Goal: Task Accomplishment & Management: Use online tool/utility

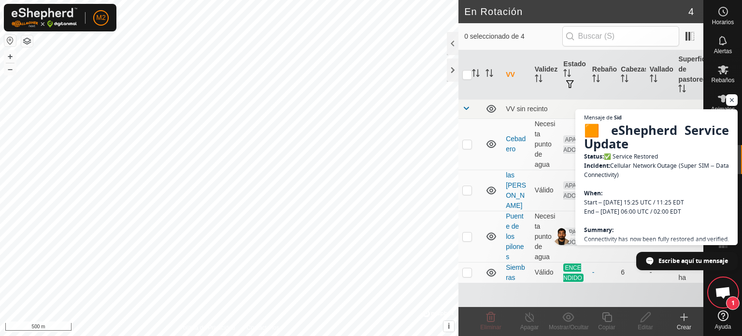
scroll to position [1653, 0]
checkbox input "true"
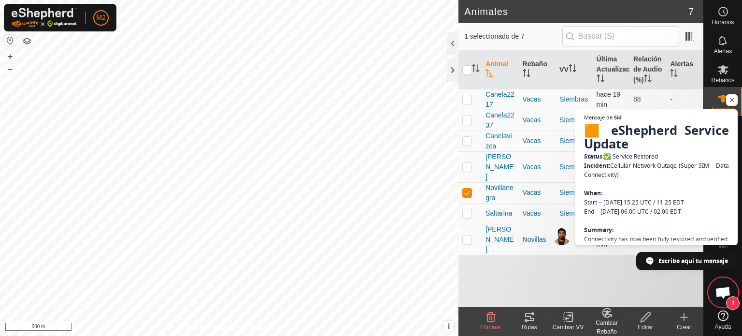
click at [527, 319] on icon at bounding box center [530, 317] width 12 height 12
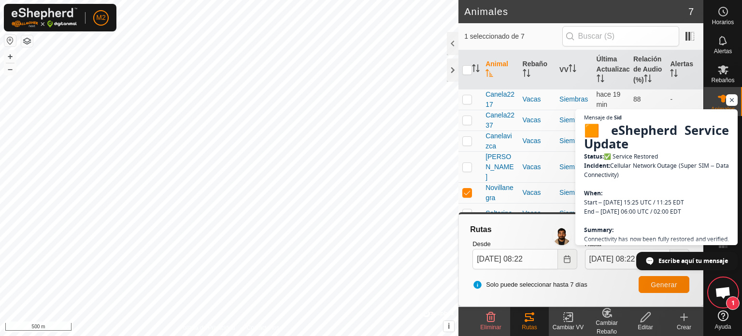
click at [472, 183] on td at bounding box center [469, 192] width 23 height 21
checkbox input "false"
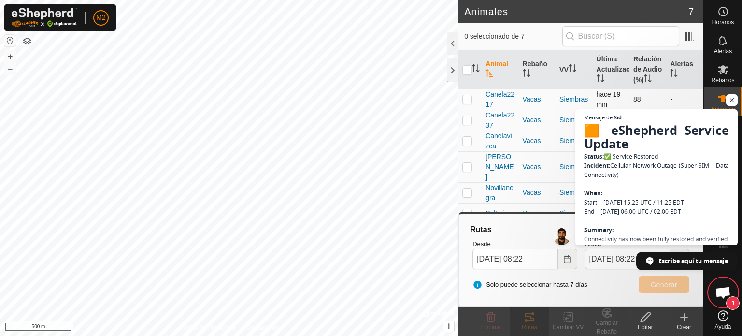
click at [464, 100] on p-checkbox at bounding box center [467, 99] width 10 height 8
checkbox input "true"
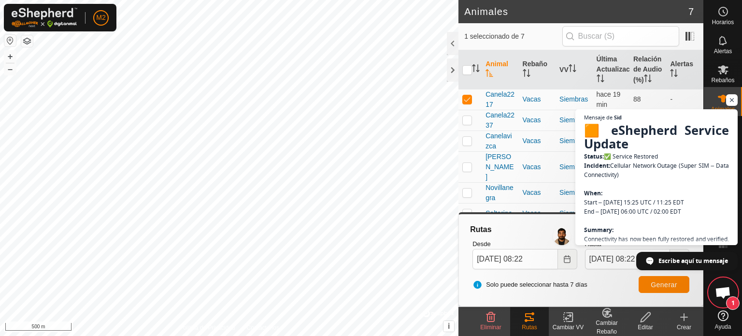
click at [525, 308] on div "Rutas" at bounding box center [529, 321] width 39 height 29
click at [648, 279] on button "Generar" at bounding box center [664, 284] width 51 height 17
click at [464, 120] on p-checkbox at bounding box center [467, 120] width 10 height 8
checkbox input "true"
click at [468, 103] on td at bounding box center [469, 99] width 23 height 21
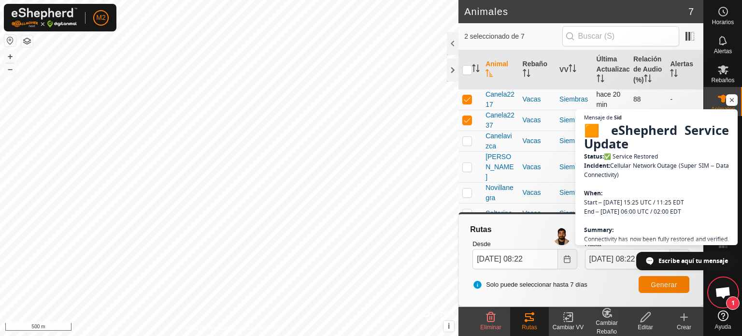
checkbox input "false"
click at [525, 317] on icon at bounding box center [530, 317] width 12 height 12
click at [659, 291] on button "Generar" at bounding box center [664, 284] width 51 height 17
click at [467, 122] on p-checkbox at bounding box center [467, 120] width 10 height 8
checkbox input "false"
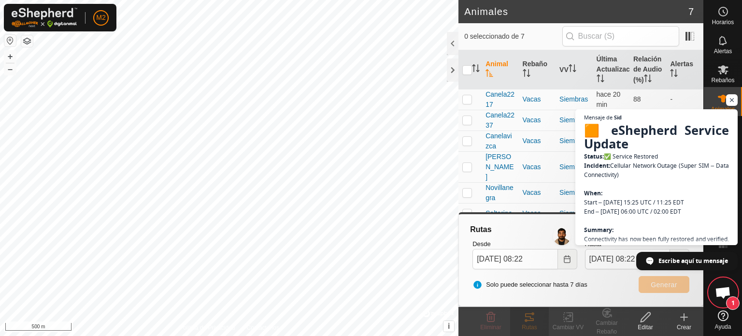
click at [462, 139] on td at bounding box center [469, 140] width 23 height 21
checkbox input "true"
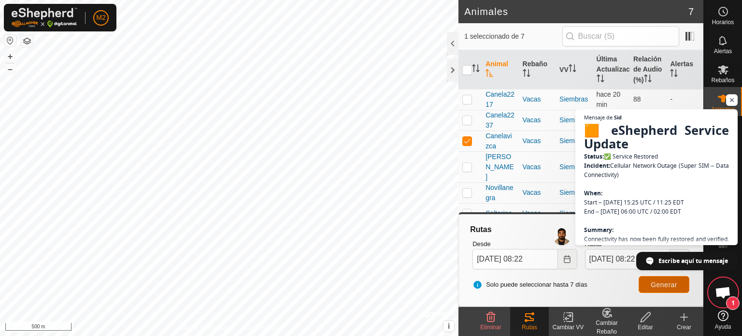
click at [645, 287] on button "Generar" at bounding box center [664, 284] width 51 height 17
click at [469, 163] on p-checkbox at bounding box center [467, 167] width 10 height 8
checkbox input "true"
click at [464, 139] on p-checkbox at bounding box center [467, 141] width 10 height 8
checkbox input "false"
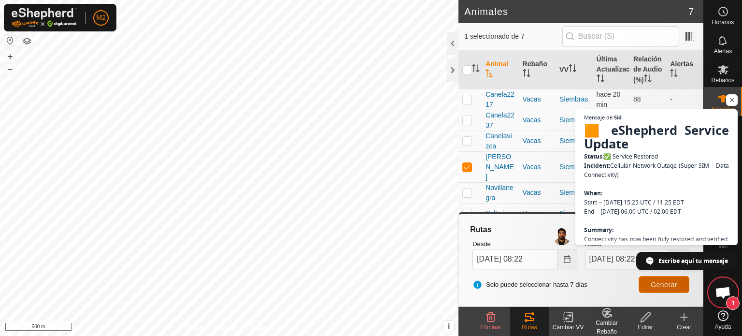
click at [659, 283] on span "Generar" at bounding box center [664, 285] width 27 height 8
click at [468, 188] on p-checkbox at bounding box center [467, 192] width 10 height 8
checkbox input "true"
click at [467, 170] on td at bounding box center [469, 166] width 23 height 31
checkbox input "false"
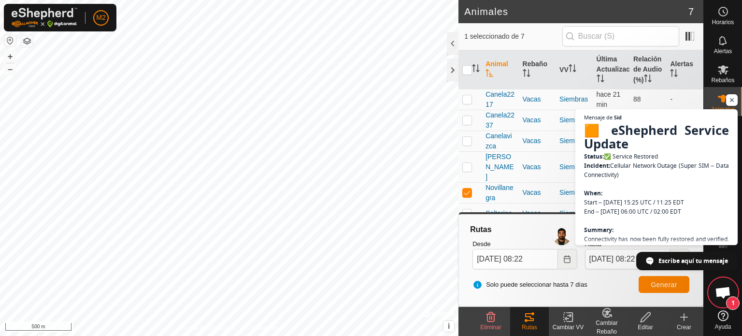
click at [464, 209] on p-checkbox at bounding box center [467, 213] width 10 height 8
checkbox input "true"
click at [464, 189] on td at bounding box center [469, 192] width 23 height 21
checkbox input "false"
click at [655, 284] on span "Generar" at bounding box center [664, 285] width 27 height 8
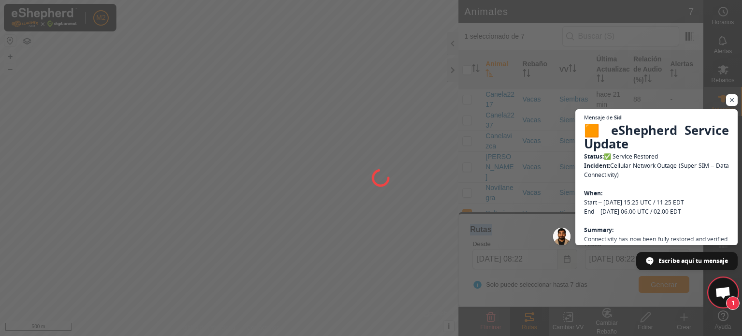
click at [655, 284] on div at bounding box center [371, 168] width 742 height 336
